Goal: Task Accomplishment & Management: Complete application form

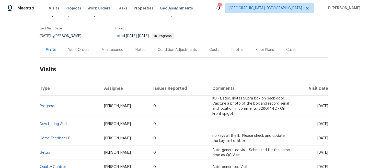
scroll to position [36, 0]
click at [77, 51] on div "Work Orders" at bounding box center [78, 49] width 21 height 5
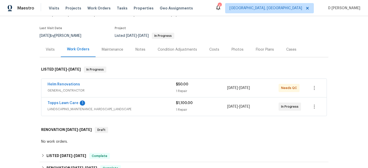
click at [52, 50] on div "Visits" at bounding box center [50, 49] width 9 height 5
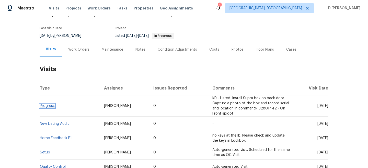
click at [50, 106] on link "Progress" at bounding box center [47, 106] width 15 height 4
drag, startPoint x: 306, startPoint y: 106, endPoint x: 319, endPoint y: 106, distance: 12.8
click at [319, 106] on span "[DATE]" at bounding box center [323, 106] width 11 height 4
copy span "[DATE]"
drag, startPoint x: 56, startPoint y: 106, endPoint x: 40, endPoint y: 106, distance: 15.9
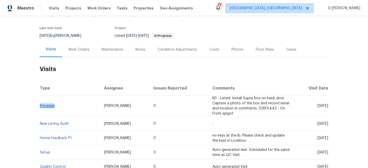
click at [40, 106] on td "Progress" at bounding box center [70, 105] width 60 height 21
copy link "Progress"
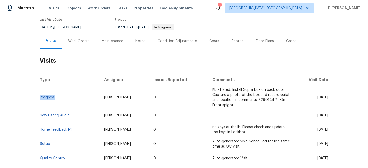
scroll to position [45, 0]
drag, startPoint x: 103, startPoint y: 96, endPoint x: 124, endPoint y: 95, distance: 20.2
click at [124, 96] on td "[PERSON_NAME]" at bounding box center [125, 96] width 50 height 21
copy span "[PERSON_NAME]"
click at [285, 44] on div "Cases" at bounding box center [291, 40] width 23 height 15
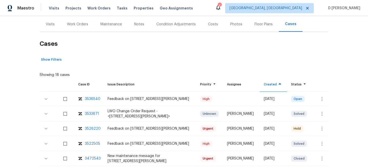
scroll to position [61, 0]
click at [321, 99] on icon "button" at bounding box center [322, 98] width 6 height 6
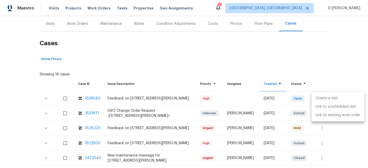
click at [333, 97] on li "Create a visit" at bounding box center [338, 98] width 53 height 8
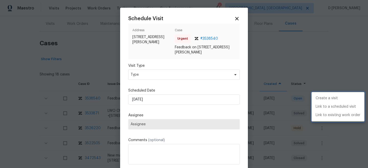
click at [177, 77] on div at bounding box center [184, 84] width 368 height 168
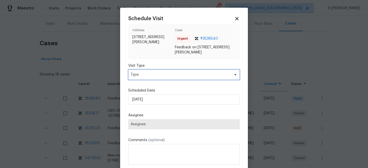
click at [169, 77] on span "Type" at bounding box center [181, 74] width 100 height 5
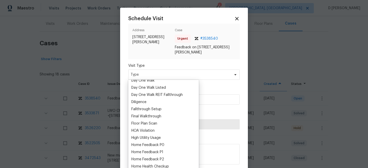
scroll to position [111, 0]
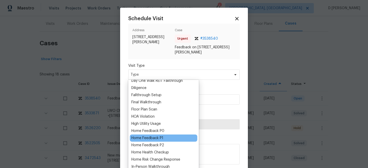
click at [154, 139] on div "Home Feedback P1" at bounding box center [147, 138] width 32 height 5
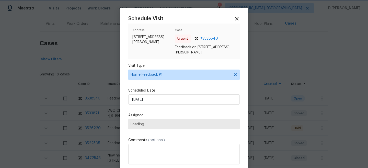
scroll to position [12, 0]
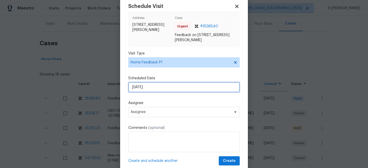
click at [163, 87] on input "[DATE]" at bounding box center [184, 87] width 112 height 10
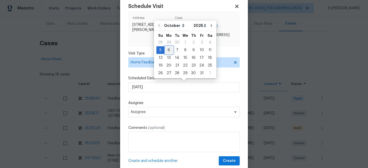
click at [170, 48] on div "6" at bounding box center [169, 50] width 8 height 7
type input "[DATE]"
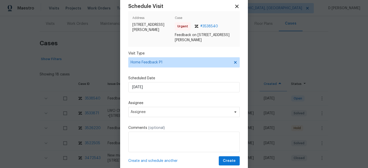
scroll to position [26, 0]
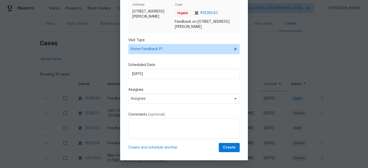
click at [156, 107] on div "Schedule Visit Address [STREET_ADDRESS][PERSON_NAME] Case Urgent # 3538540 Feed…" at bounding box center [184, 71] width 112 height 162
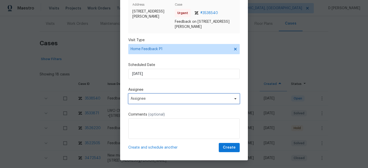
click at [152, 102] on span "Assignee" at bounding box center [184, 99] width 112 height 10
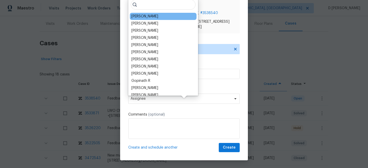
click at [140, 17] on div "[PERSON_NAME]" at bounding box center [144, 16] width 27 height 5
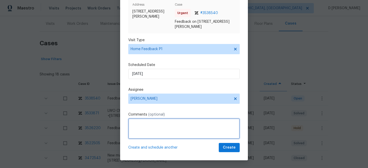
click at [144, 134] on textarea at bounding box center [184, 128] width 112 height 20
paste textarea "The agent state that the LB code is not working"
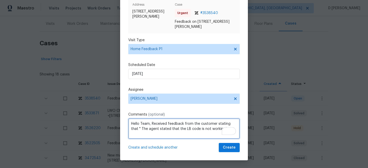
click at [217, 130] on textarea "Hello Team, Received feedback from the customer stating that " The agent stated…" at bounding box center [184, 128] width 112 height 20
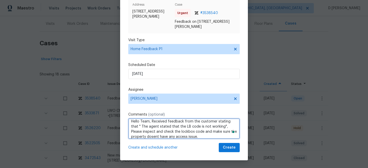
type textarea "Hello Team, Received feedback from the customer stating that " The agent stated…"
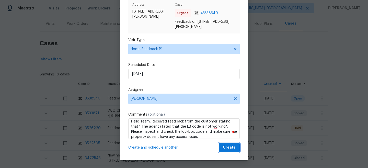
click at [228, 150] on span "Create" at bounding box center [229, 148] width 13 height 6
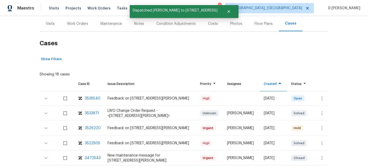
scroll to position [0, 0]
click at [49, 22] on div "Visits" at bounding box center [50, 23] width 9 height 5
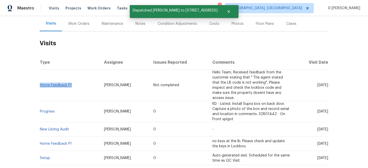
drag, startPoint x: 75, startPoint y: 82, endPoint x: 41, endPoint y: 83, distance: 34.5
click at [41, 83] on td "Home Feedback P1" at bounding box center [70, 85] width 60 height 31
copy link "Home Feedback P1"
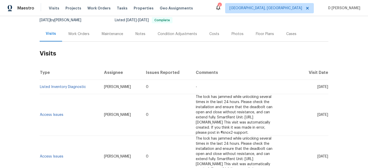
scroll to position [51, 0]
